Goal: Task Accomplishment & Management: Use online tool/utility

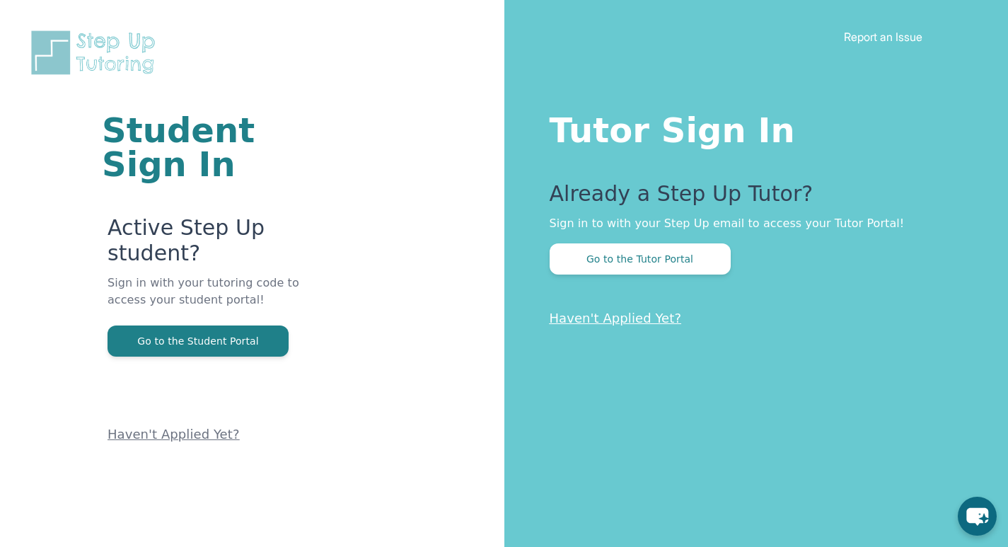
click at [607, 238] on div "Already a Step Up Tutor? Sign in to with your Step Up email to access your Tuto…" at bounding box center [750, 227] width 402 height 93
click at [607, 256] on button "Go to the Tutor Portal" at bounding box center [639, 258] width 181 height 31
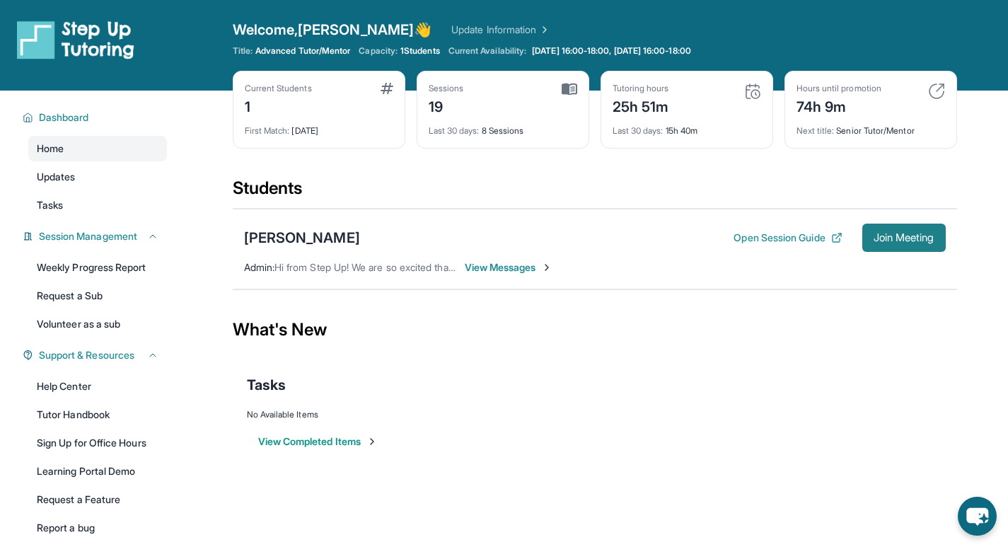
click at [895, 238] on span "Join Meeting" at bounding box center [903, 237] width 61 height 8
